Goal: Task Accomplishment & Management: Use online tool/utility

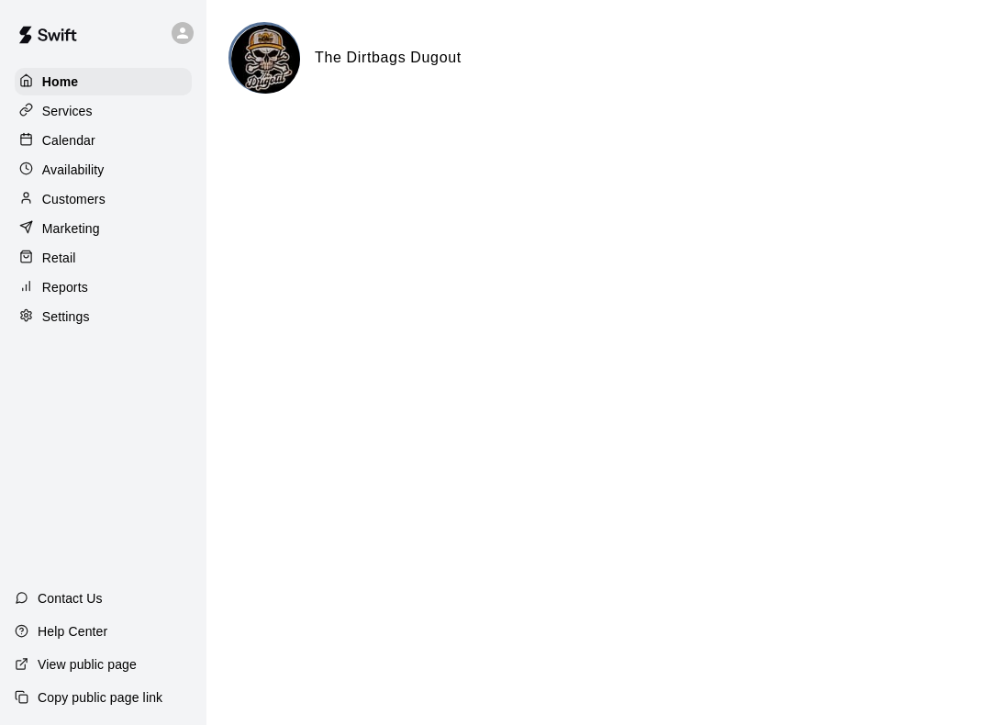
click at [39, 261] on div at bounding box center [30, 258] width 23 height 17
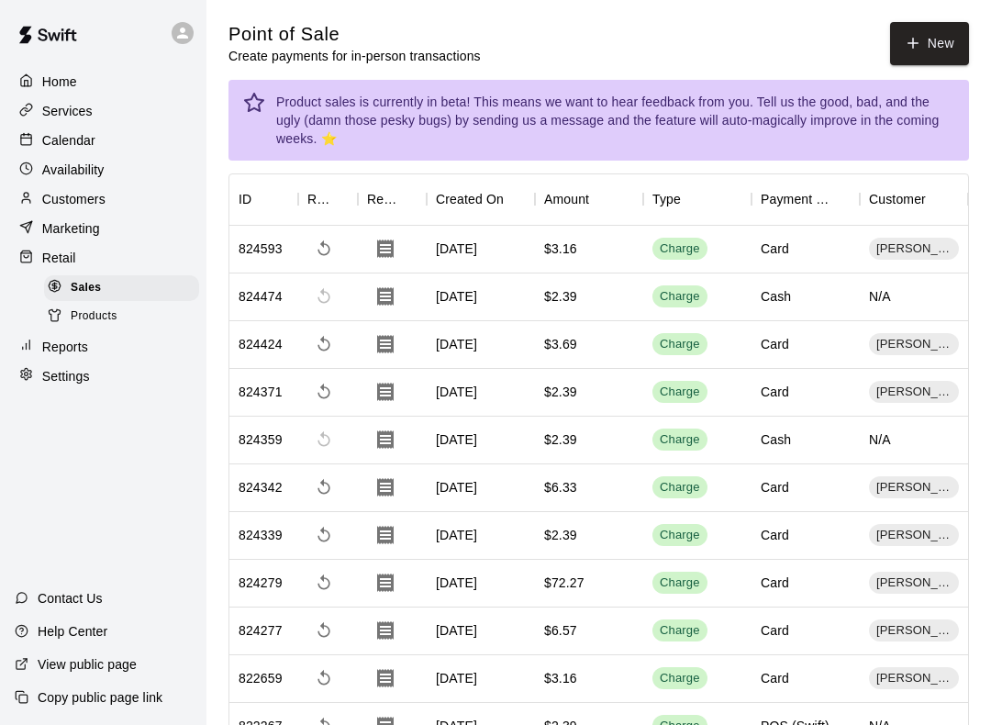
click at [929, 51] on button "New" at bounding box center [929, 43] width 79 height 43
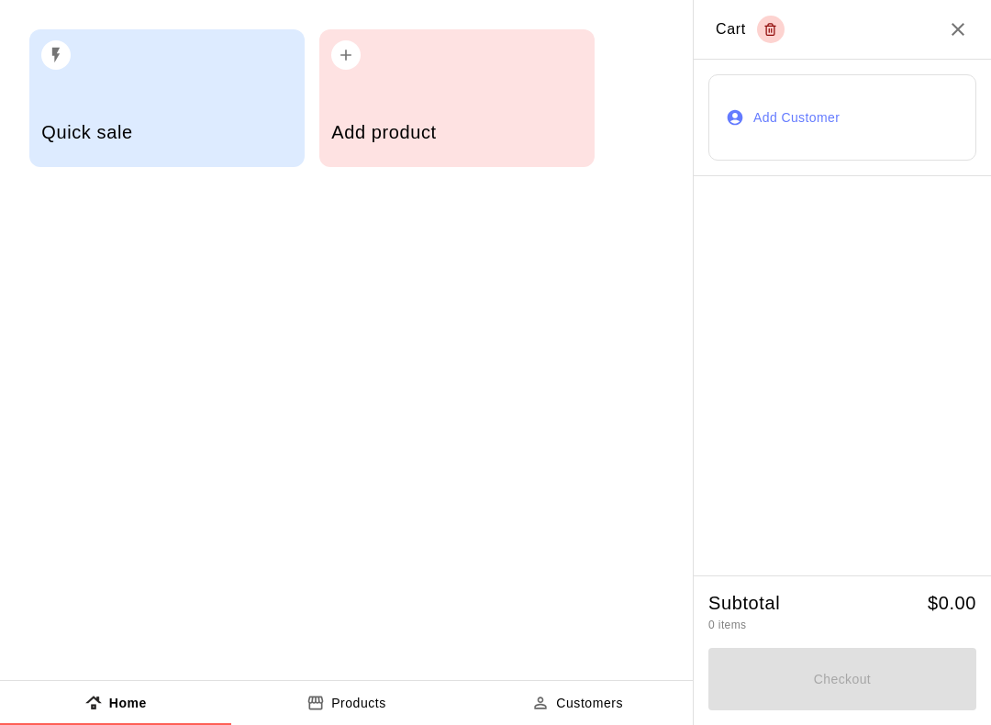
click at [503, 84] on div "Add product" at bounding box center [456, 98] width 275 height 138
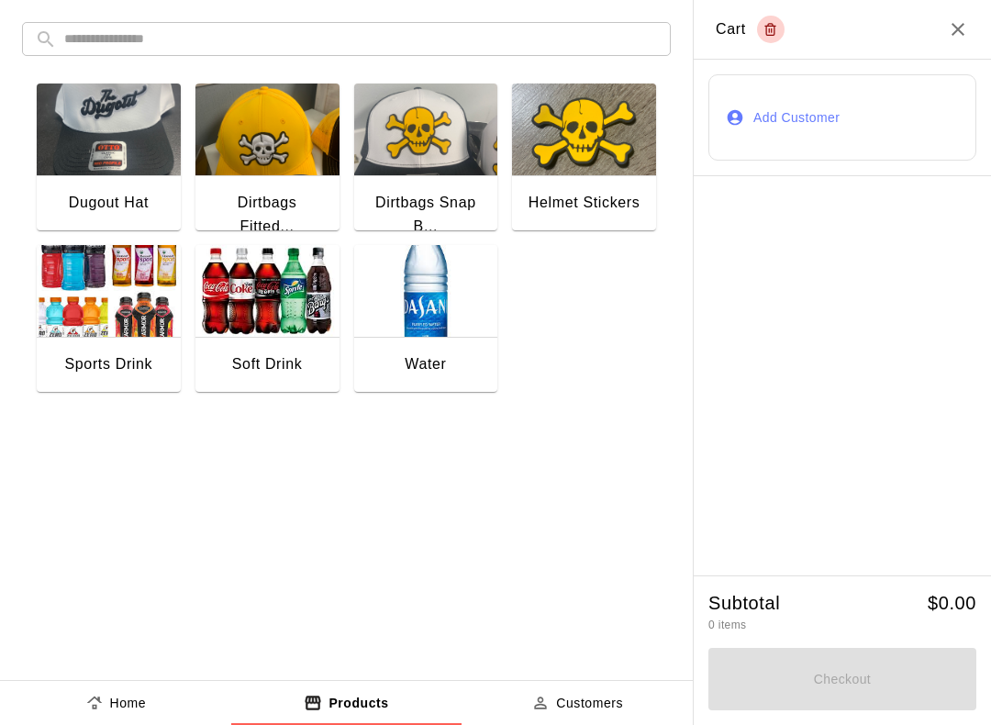
click at [430, 323] on img "button" at bounding box center [426, 291] width 144 height 92
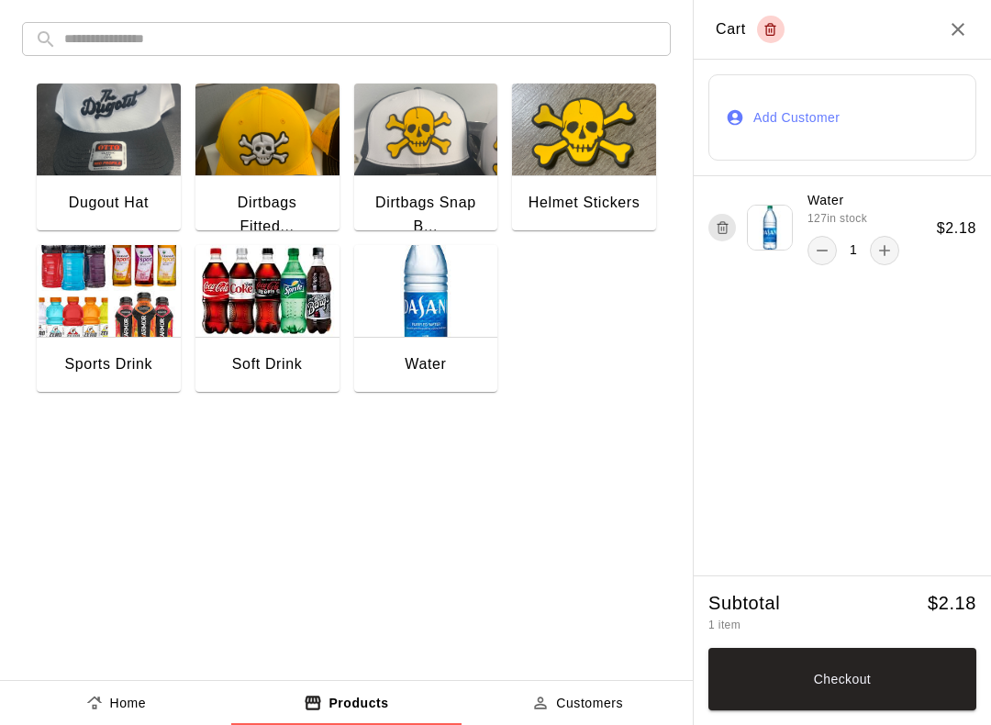
click at [448, 292] on img "button" at bounding box center [426, 291] width 144 height 92
click at [155, 326] on img "button" at bounding box center [109, 291] width 144 height 92
click at [892, 678] on button "Checkout" at bounding box center [842, 679] width 268 height 62
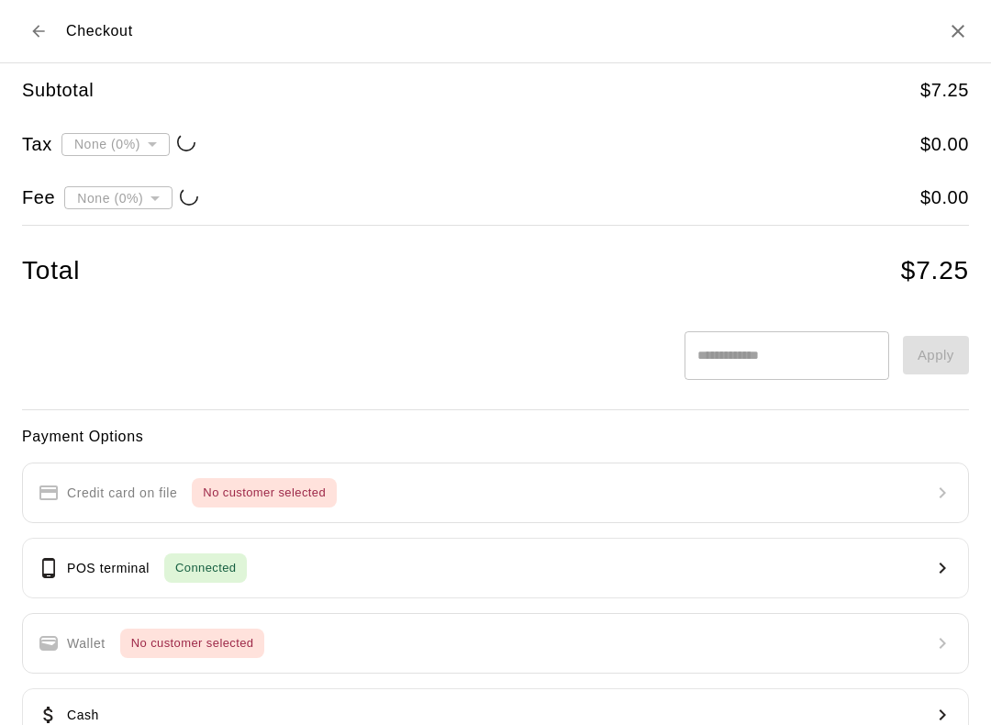
type input "**********"
click at [575, 577] on button "POS terminal Connected" at bounding box center [495, 568] width 947 height 61
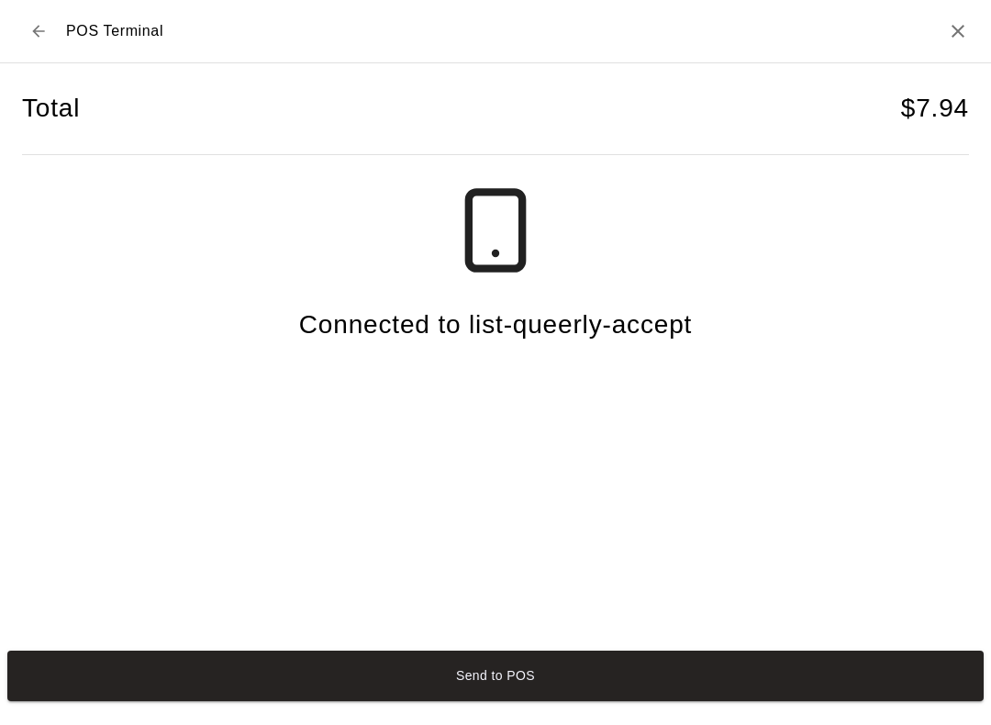
click at [624, 701] on button "Send to POS" at bounding box center [495, 676] width 976 height 50
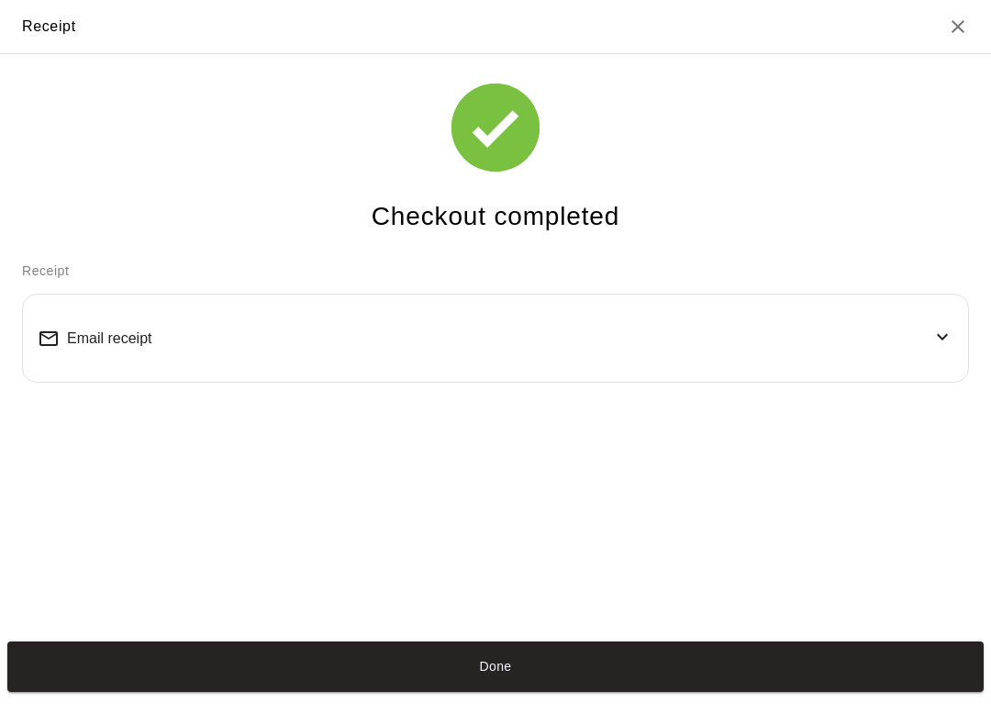
click at [532, 661] on button "Done" at bounding box center [495, 666] width 976 height 50
